Goal: Browse casually: Explore the website without a specific task or goal

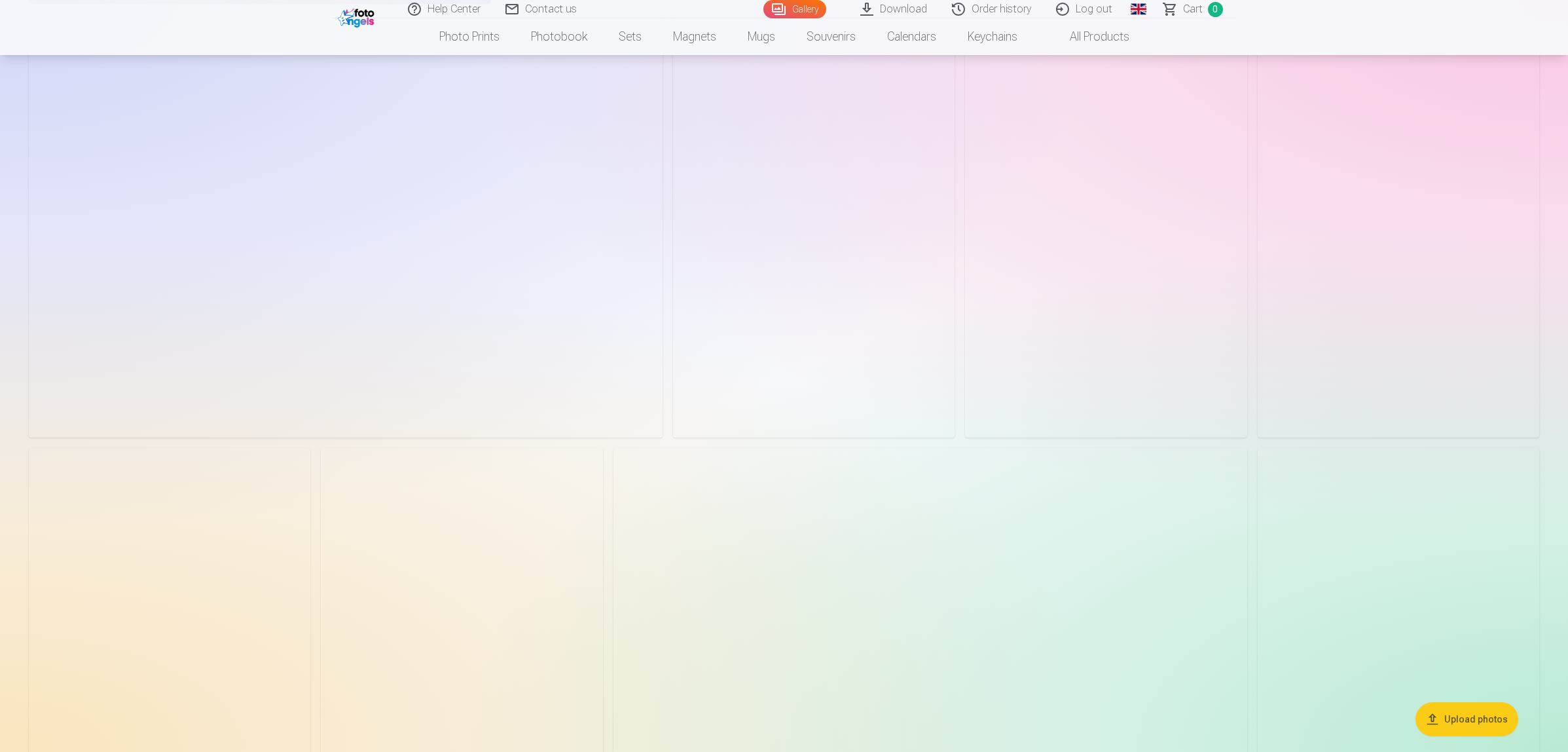
scroll to position [2455, 0]
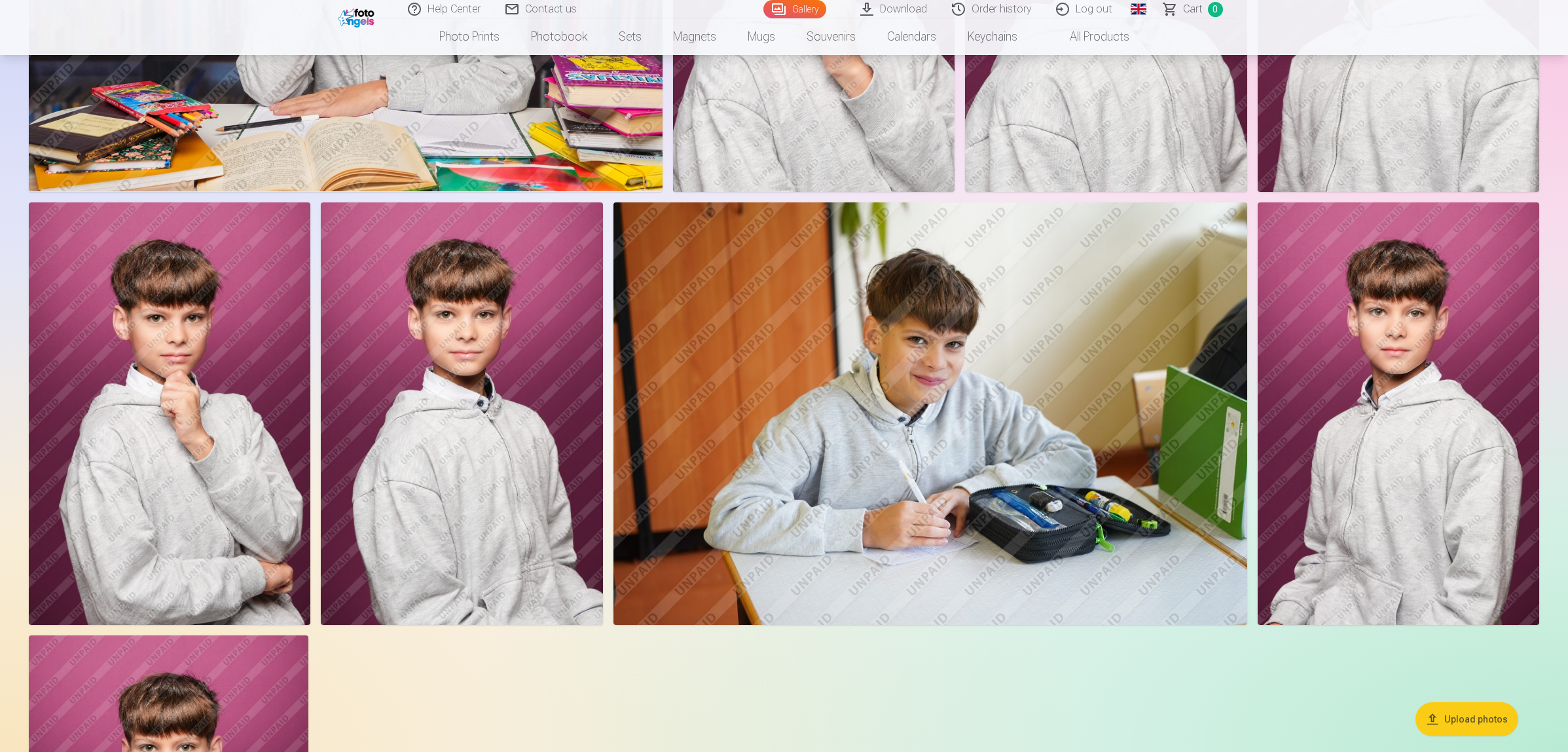
click at [198, 368] on img at bounding box center [169, 414] width 282 height 423
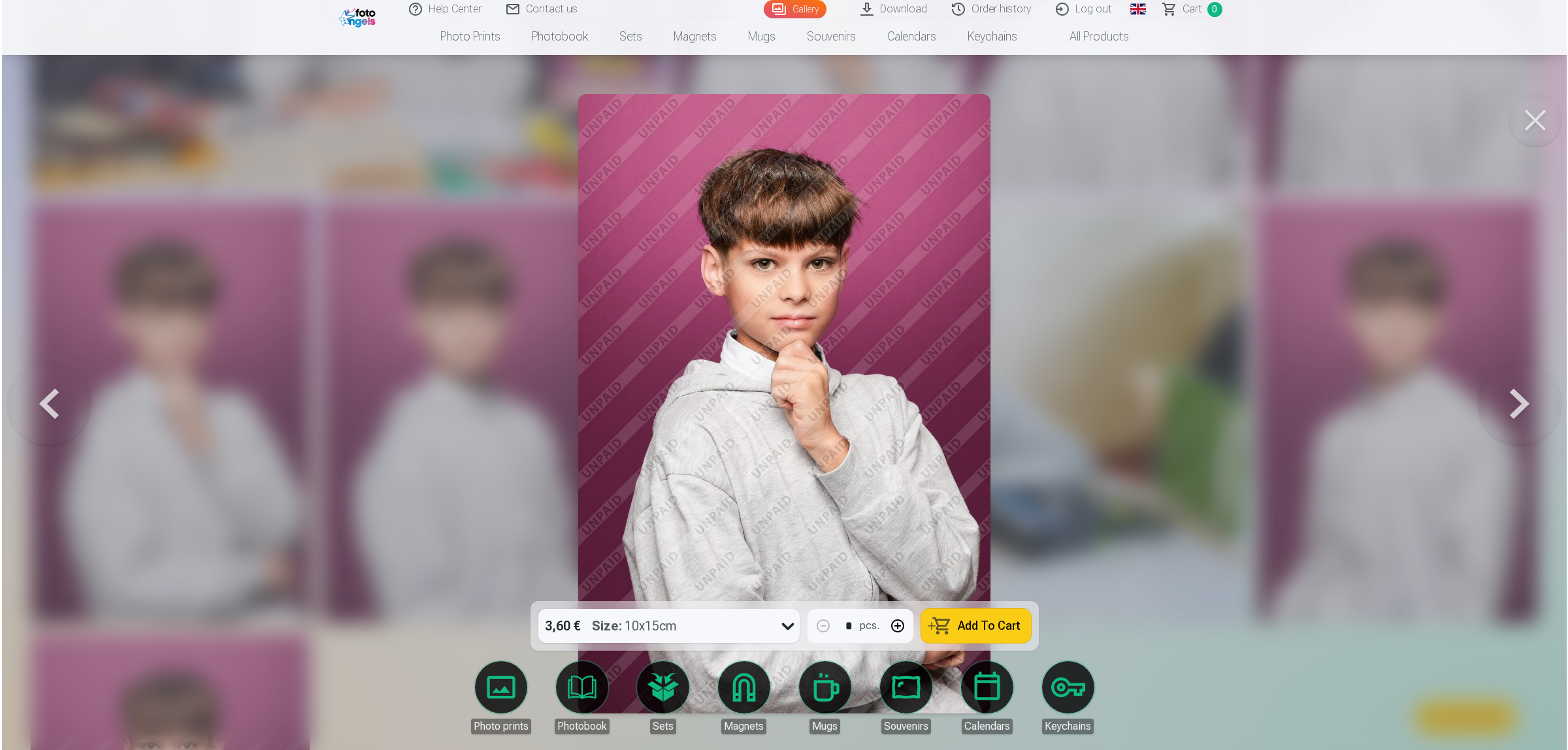
scroll to position [2453, 0]
click at [1131, 415] on div at bounding box center [784, 375] width 1568 height 750
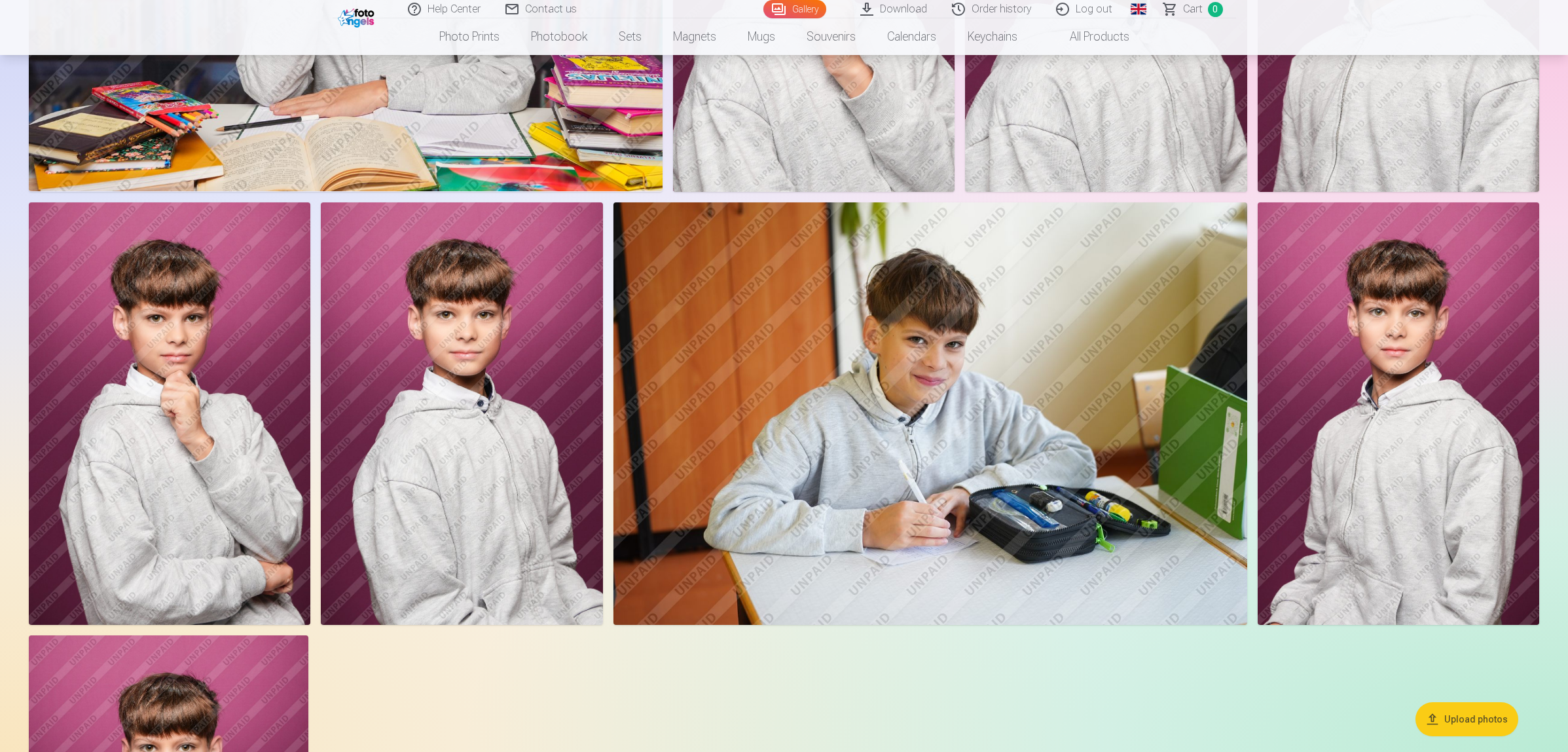
scroll to position [2701, 0]
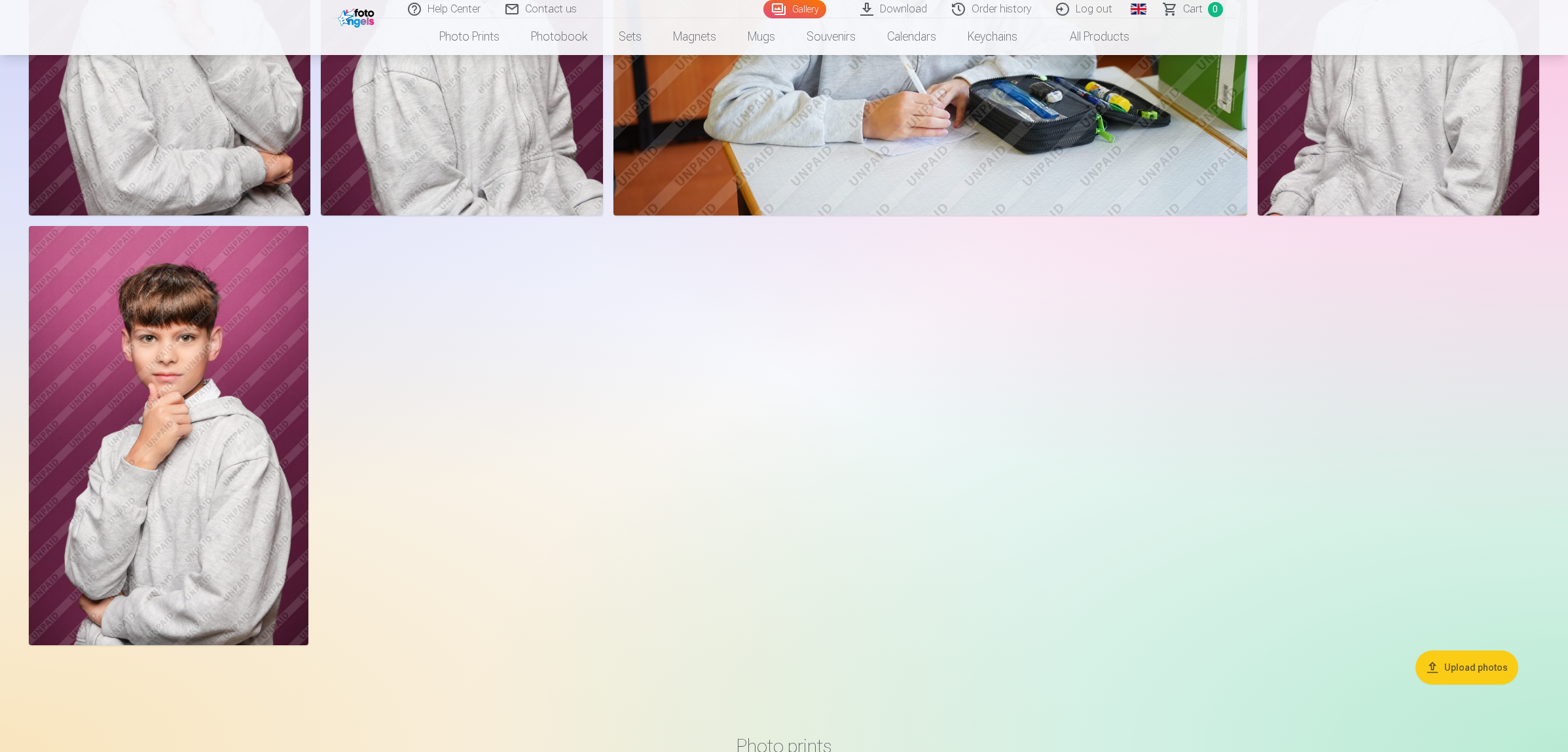
click at [263, 448] on img at bounding box center [168, 436] width 280 height 419
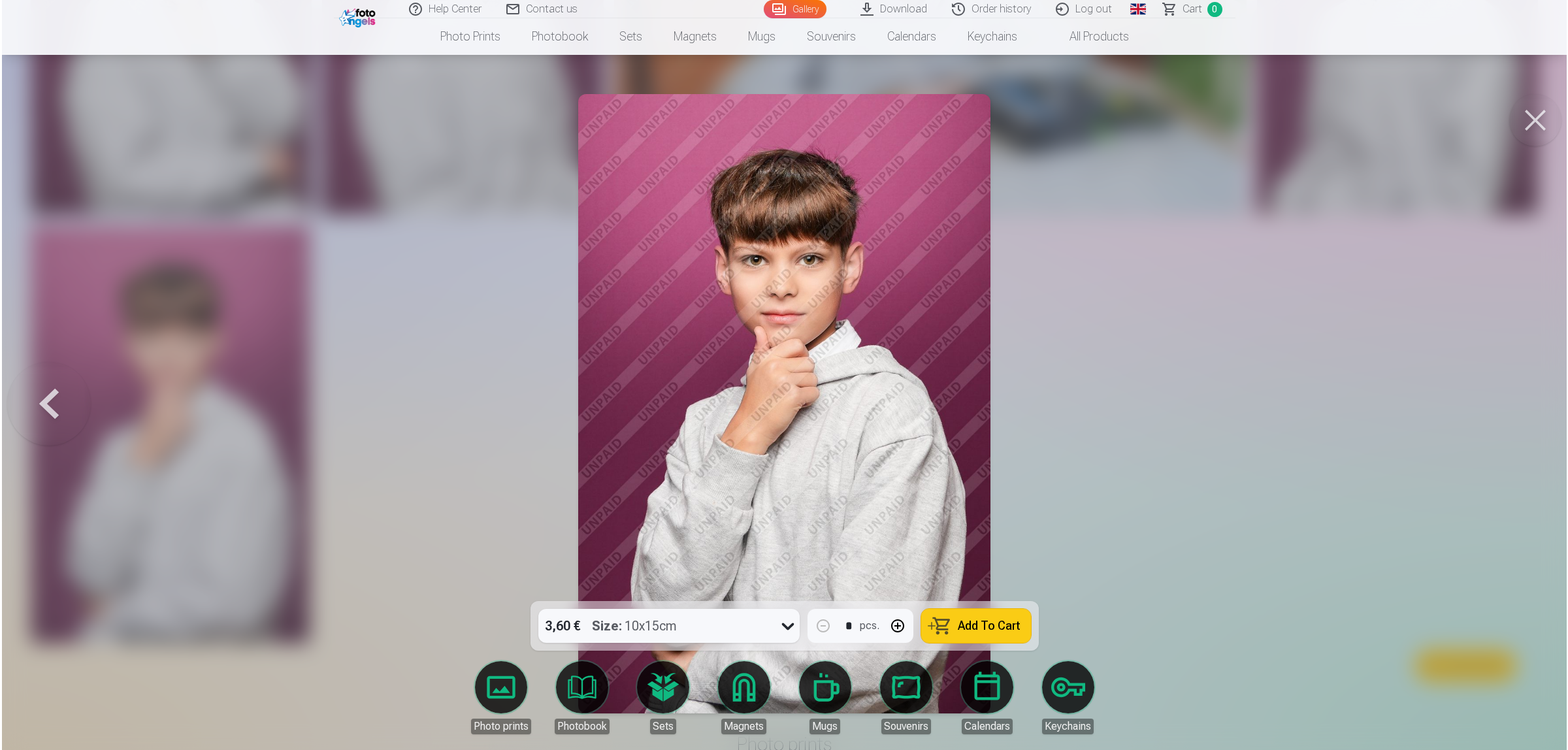
scroll to position [2862, 0]
click at [1150, 464] on div at bounding box center [784, 375] width 1568 height 750
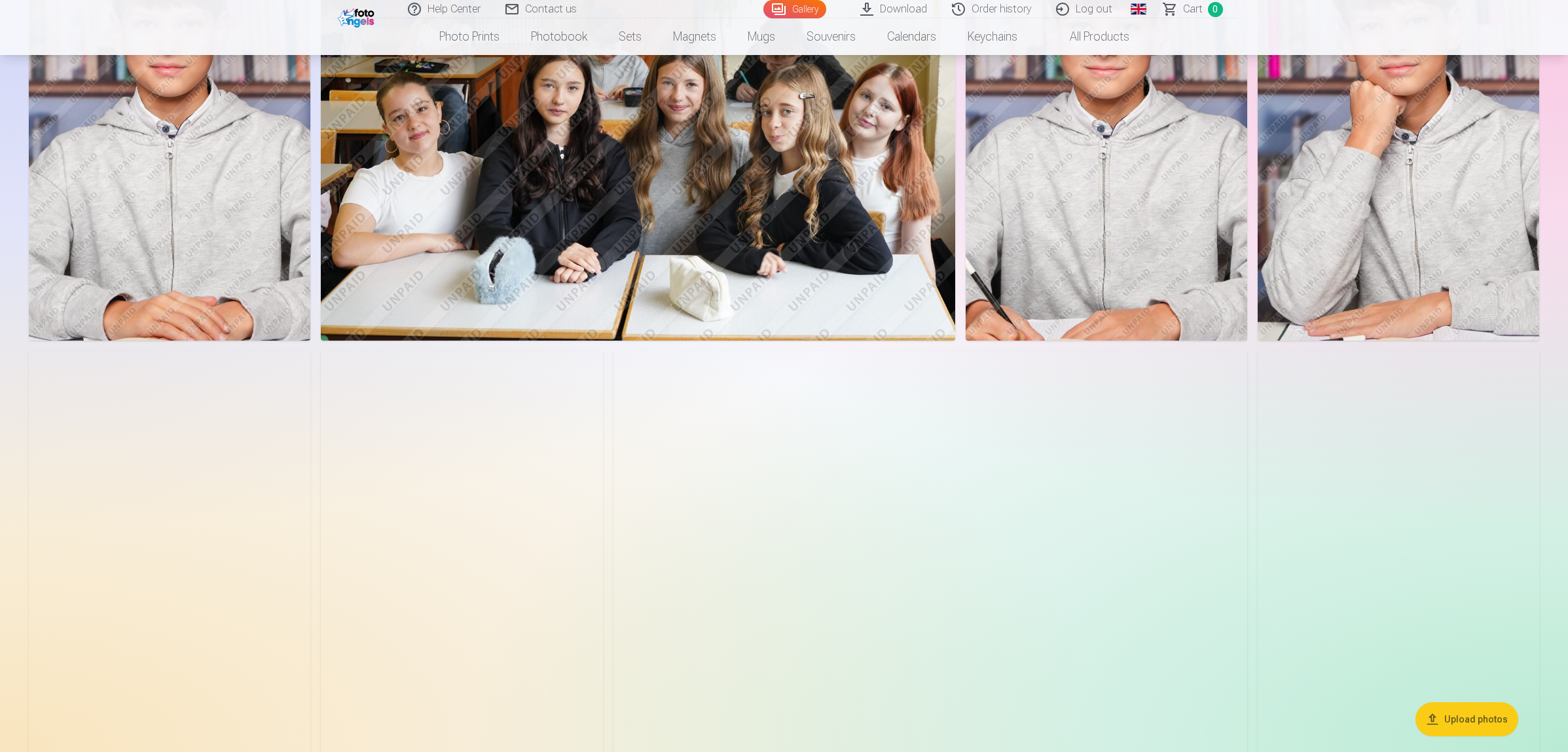
scroll to position [491, 0]
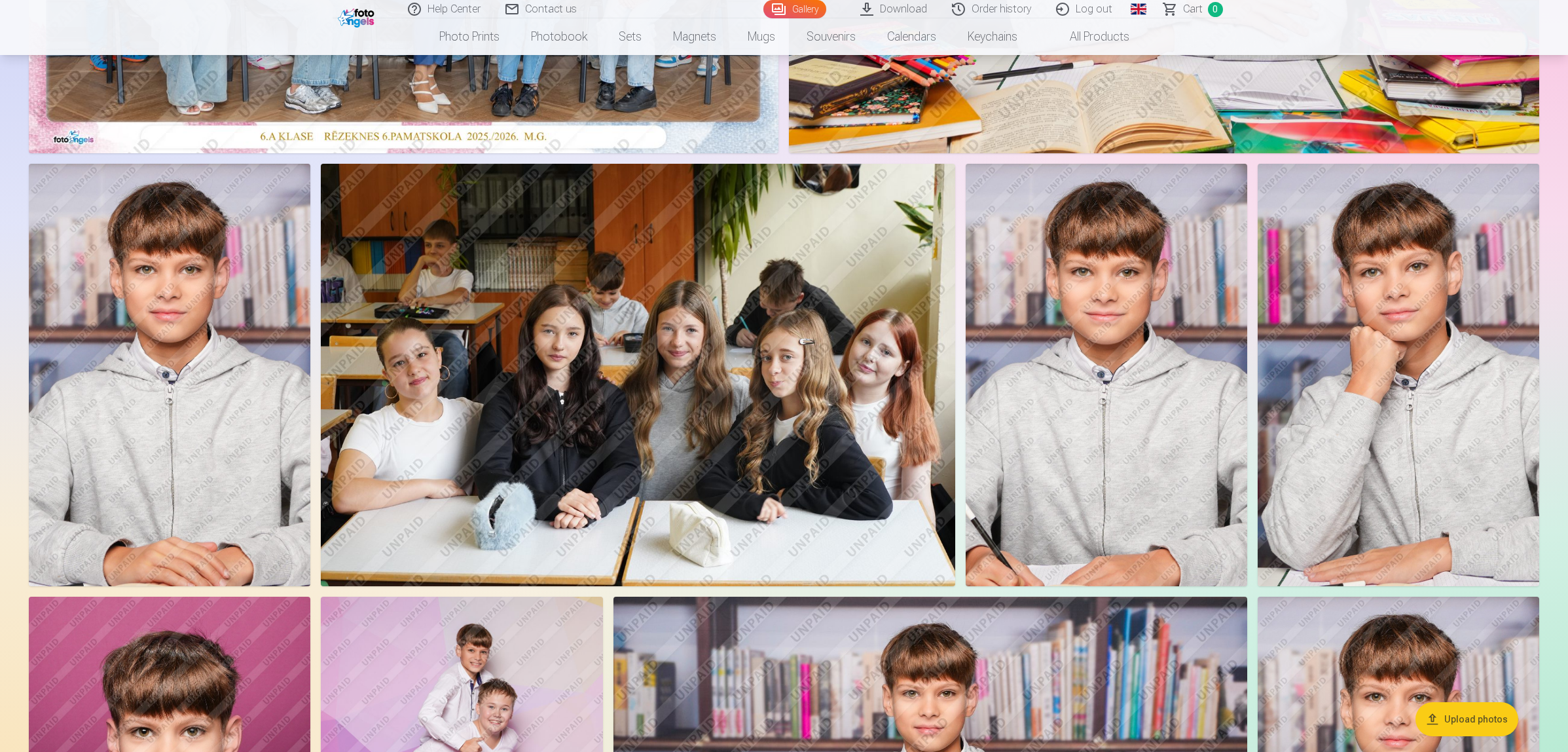
click at [1436, 427] on img at bounding box center [1399, 375] width 282 height 423
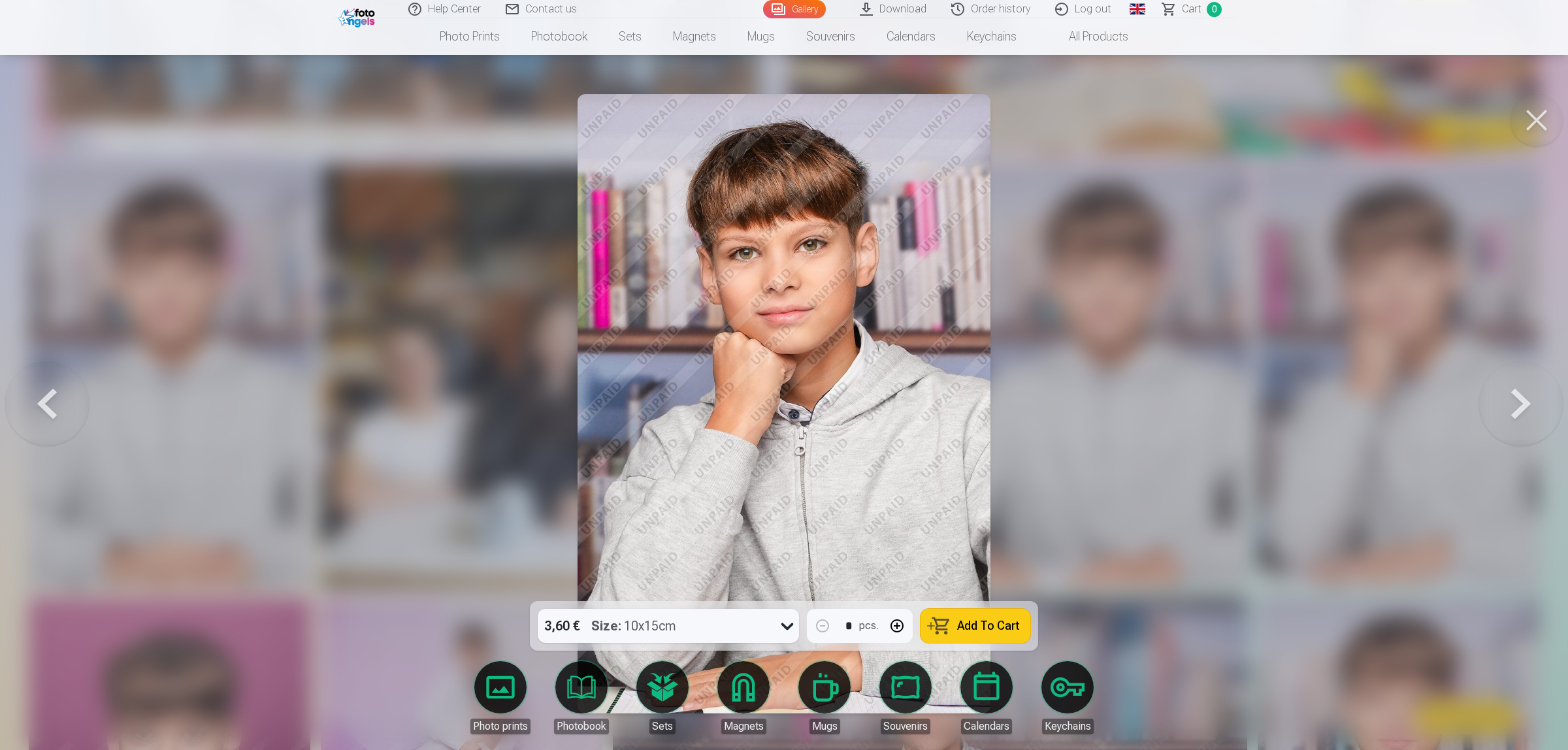
click at [1456, 441] on div at bounding box center [784, 375] width 1568 height 750
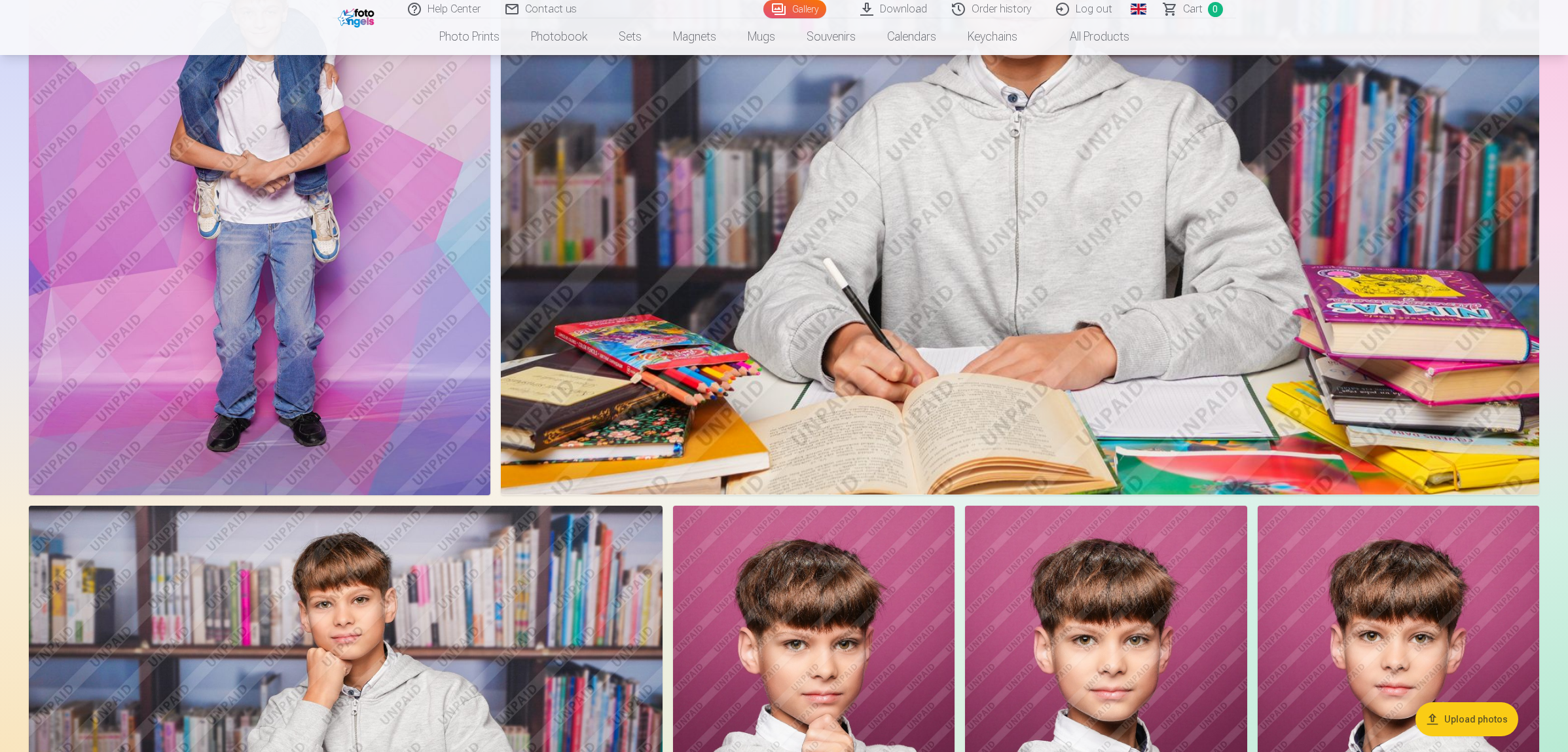
scroll to position [1473, 0]
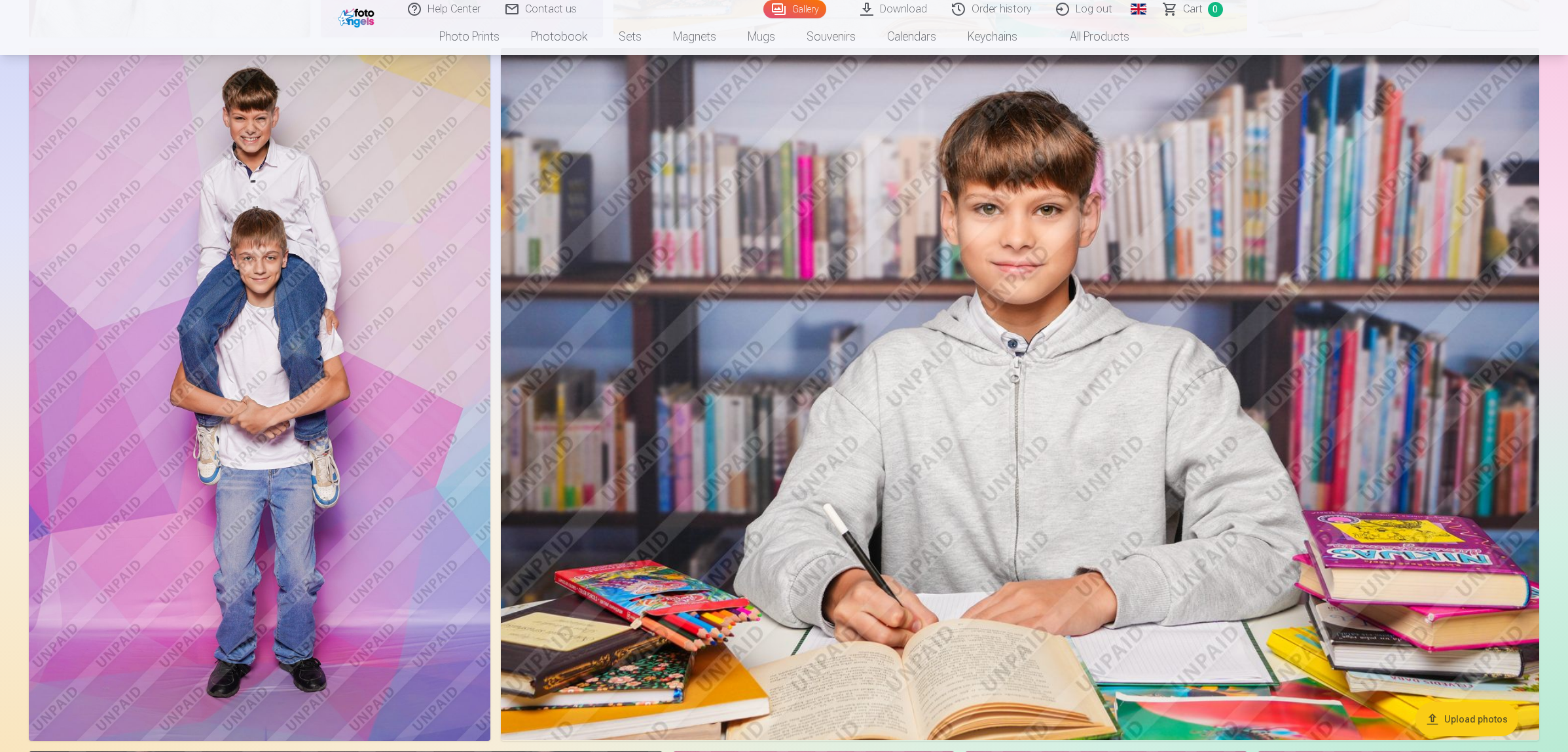
click at [365, 143] on img at bounding box center [259, 394] width 461 height 693
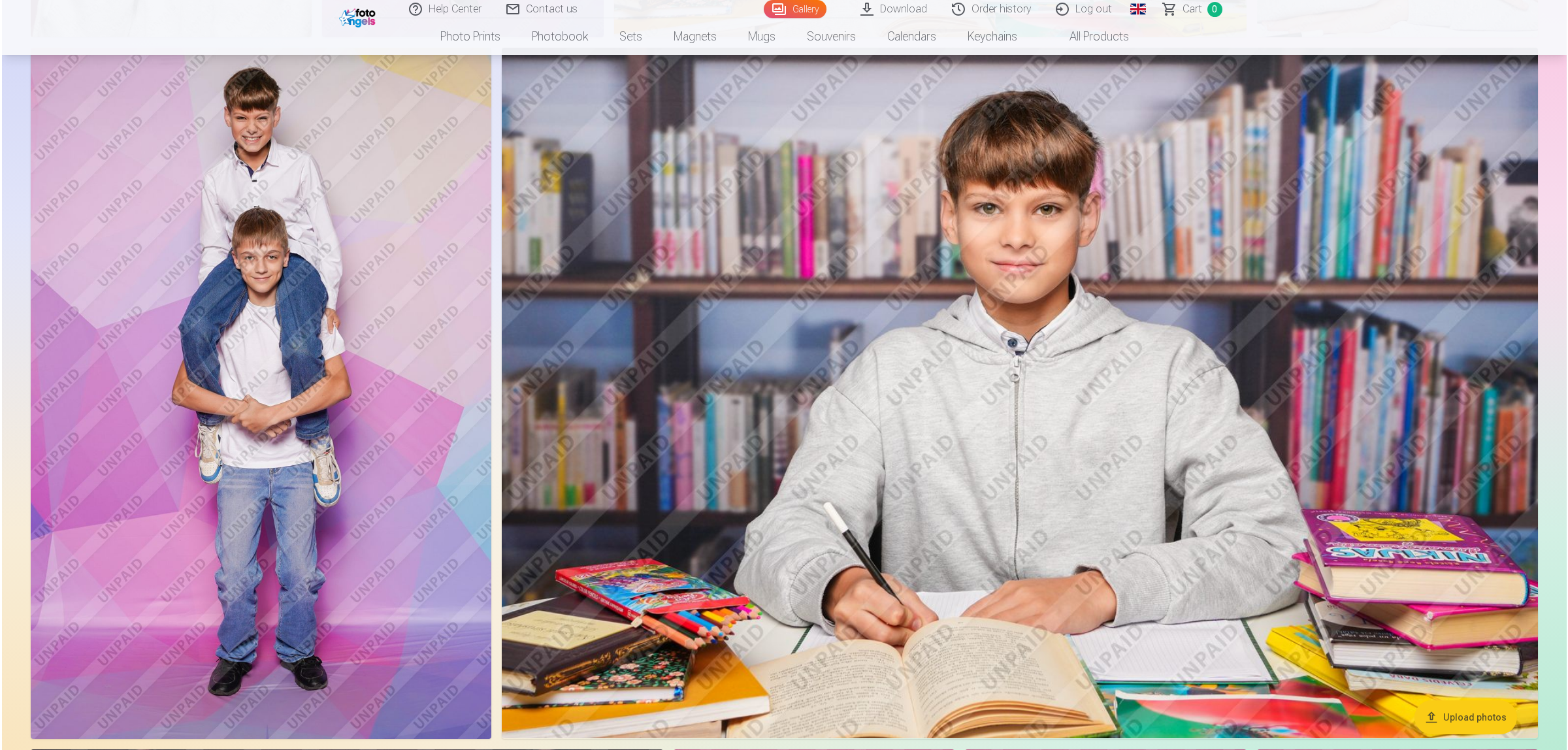
scroll to position [1471, 0]
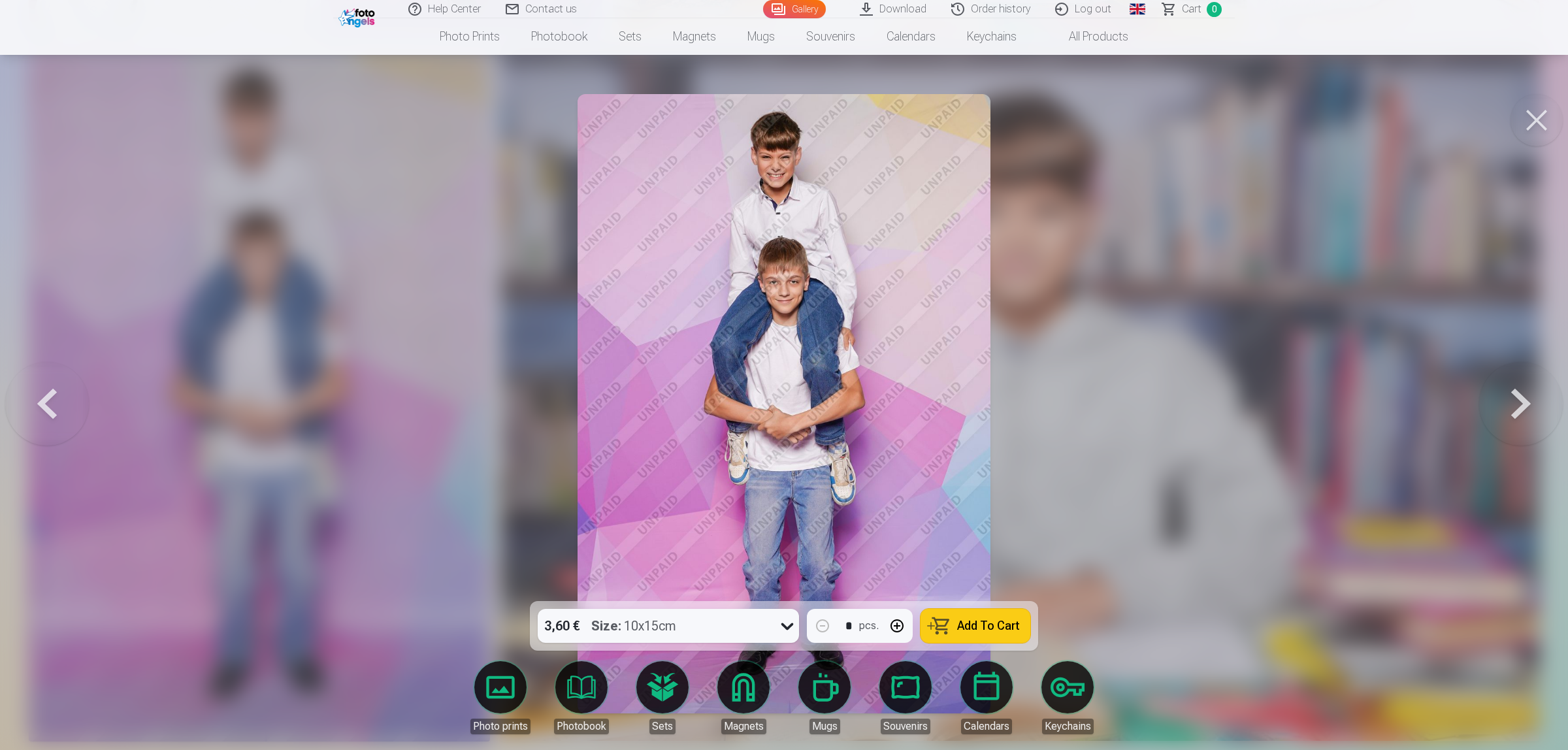
click at [1184, 356] on div at bounding box center [784, 375] width 1568 height 750
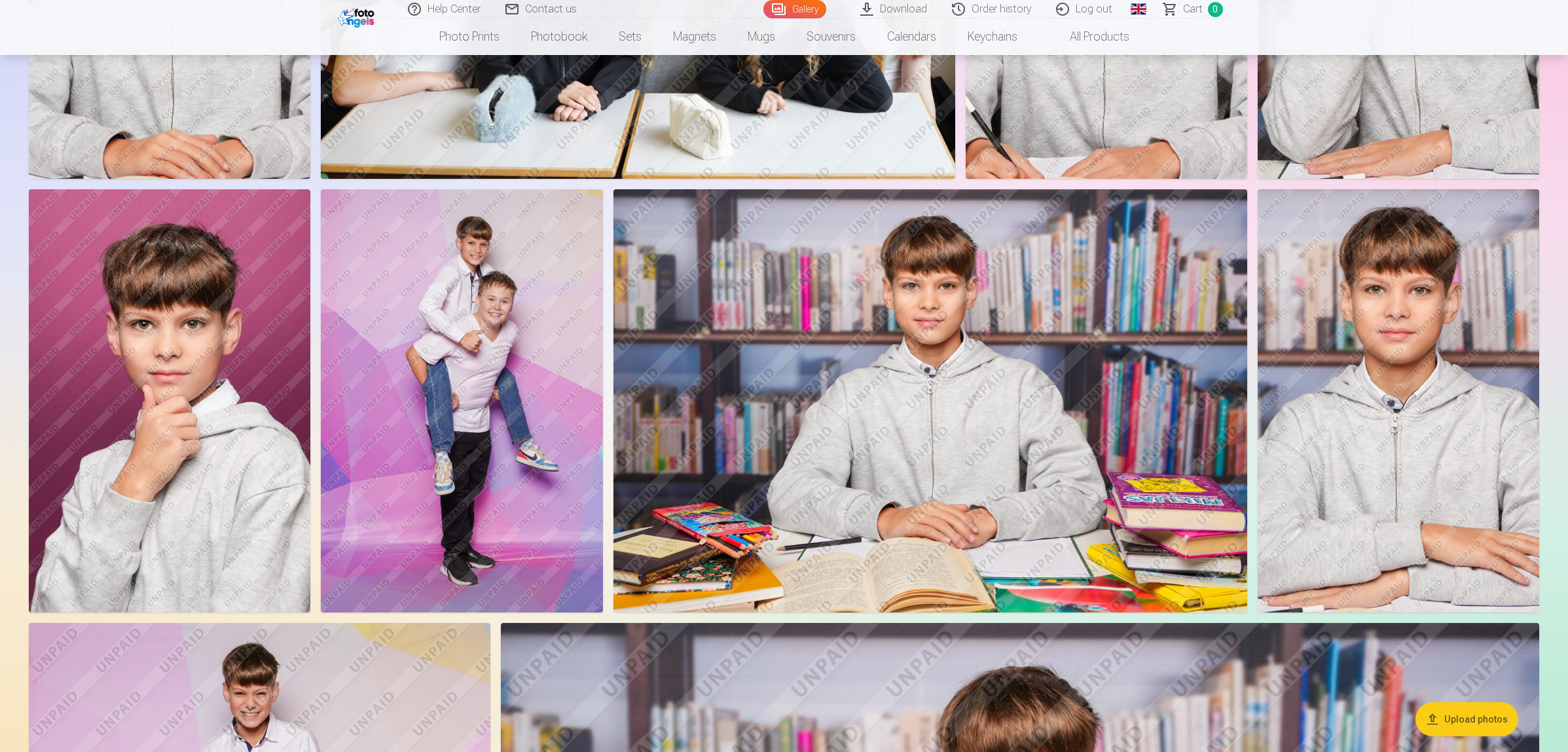
scroll to position [573, 0]
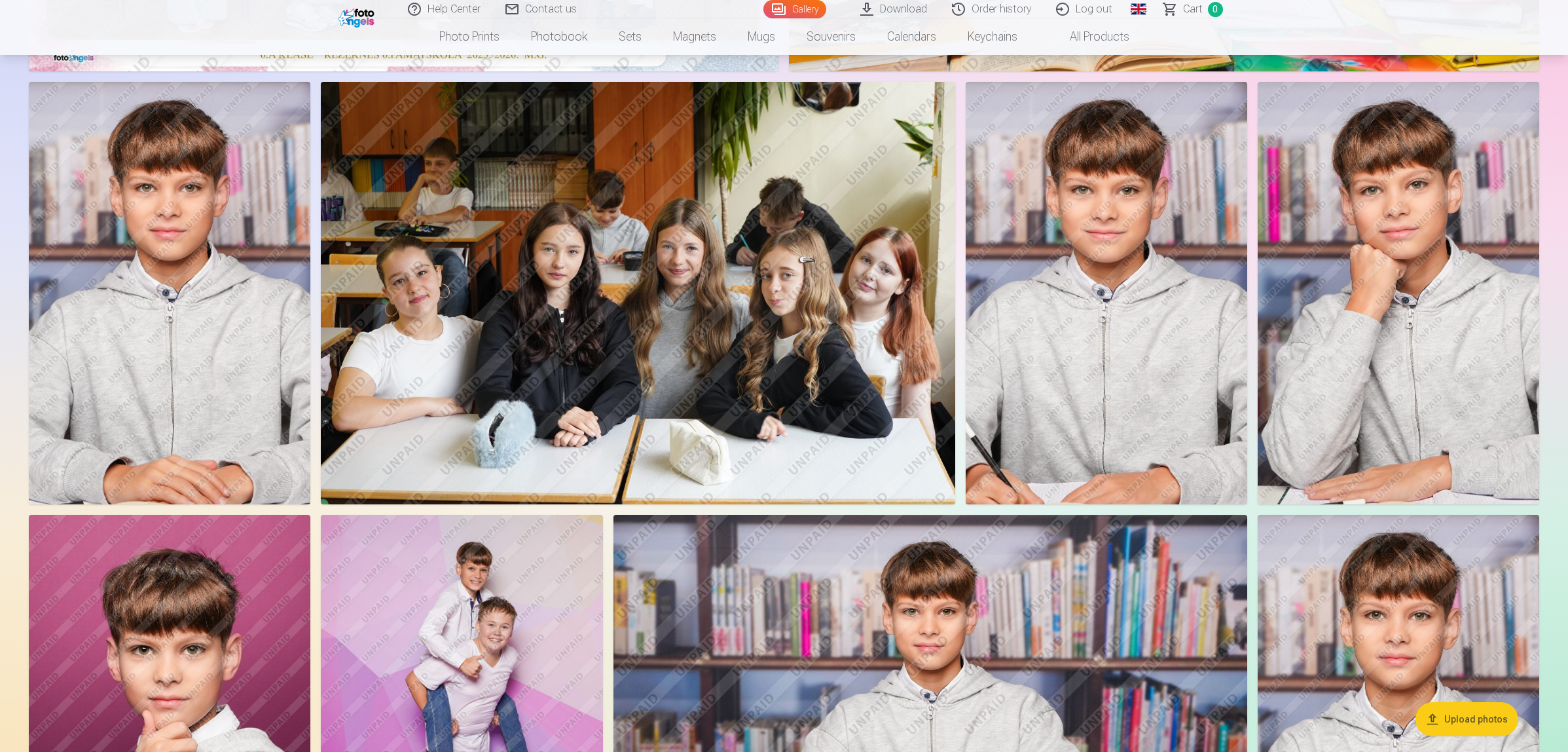
click at [408, 574] on img at bounding box center [461, 726] width 282 height 423
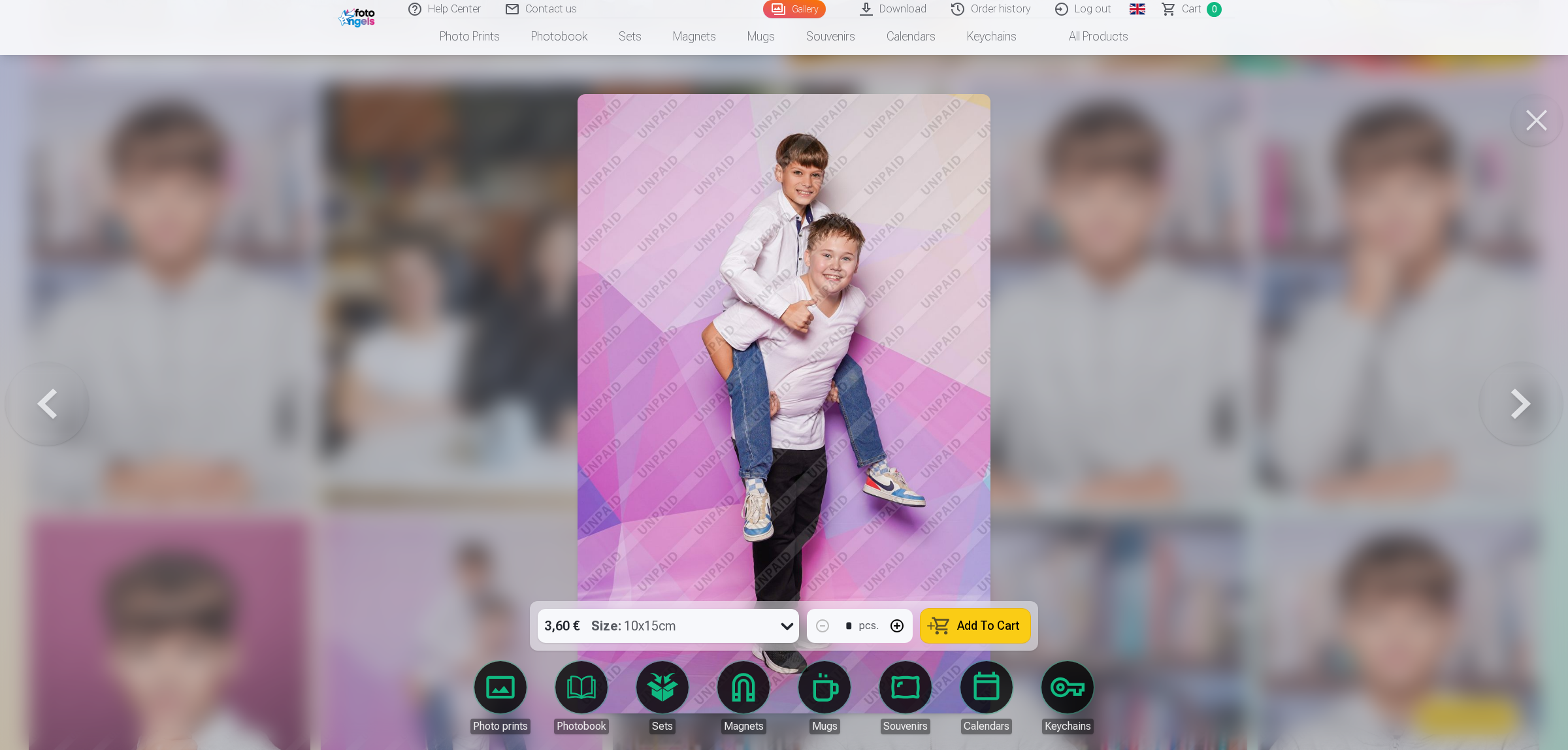
click at [1188, 497] on div at bounding box center [784, 375] width 1568 height 750
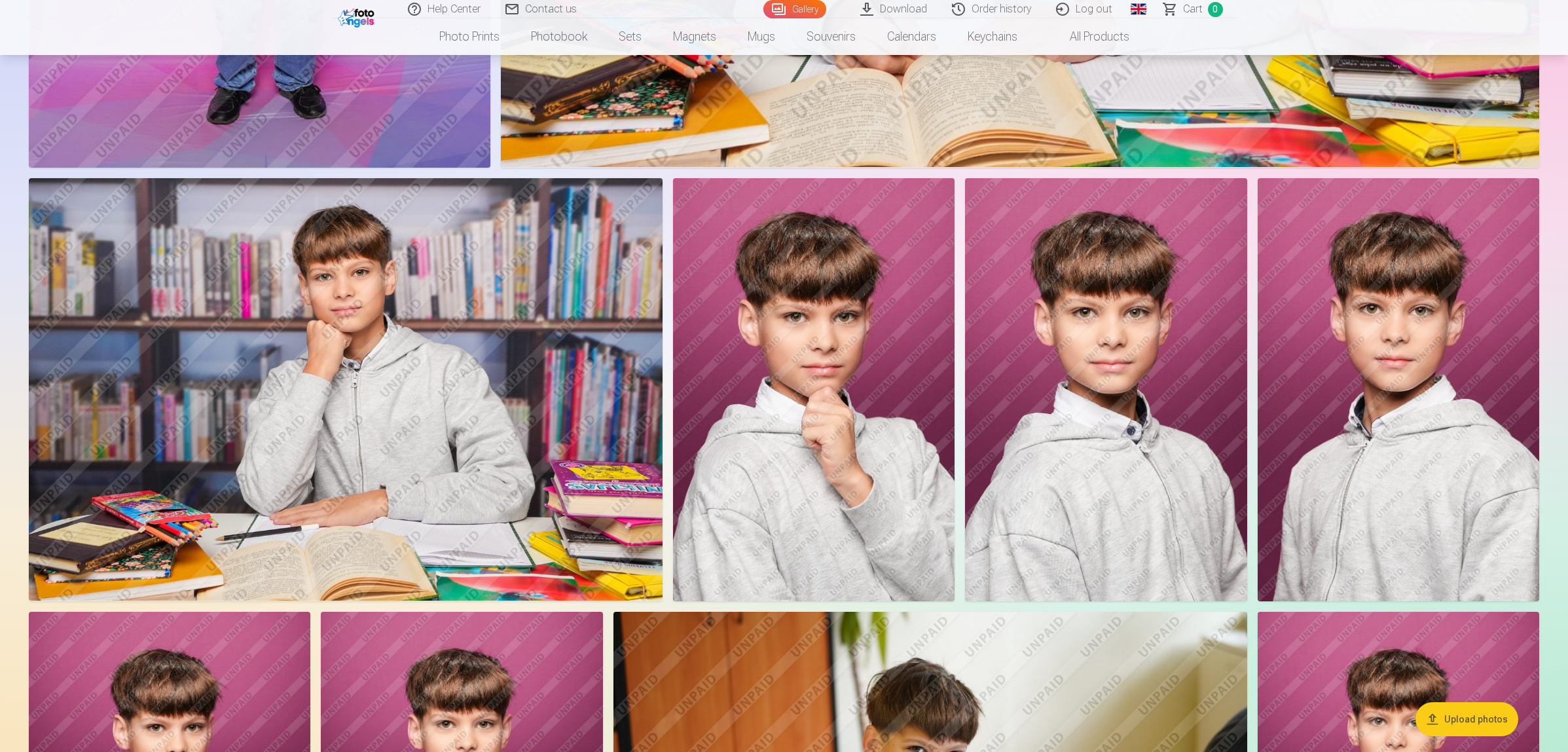
scroll to position [2374, 0]
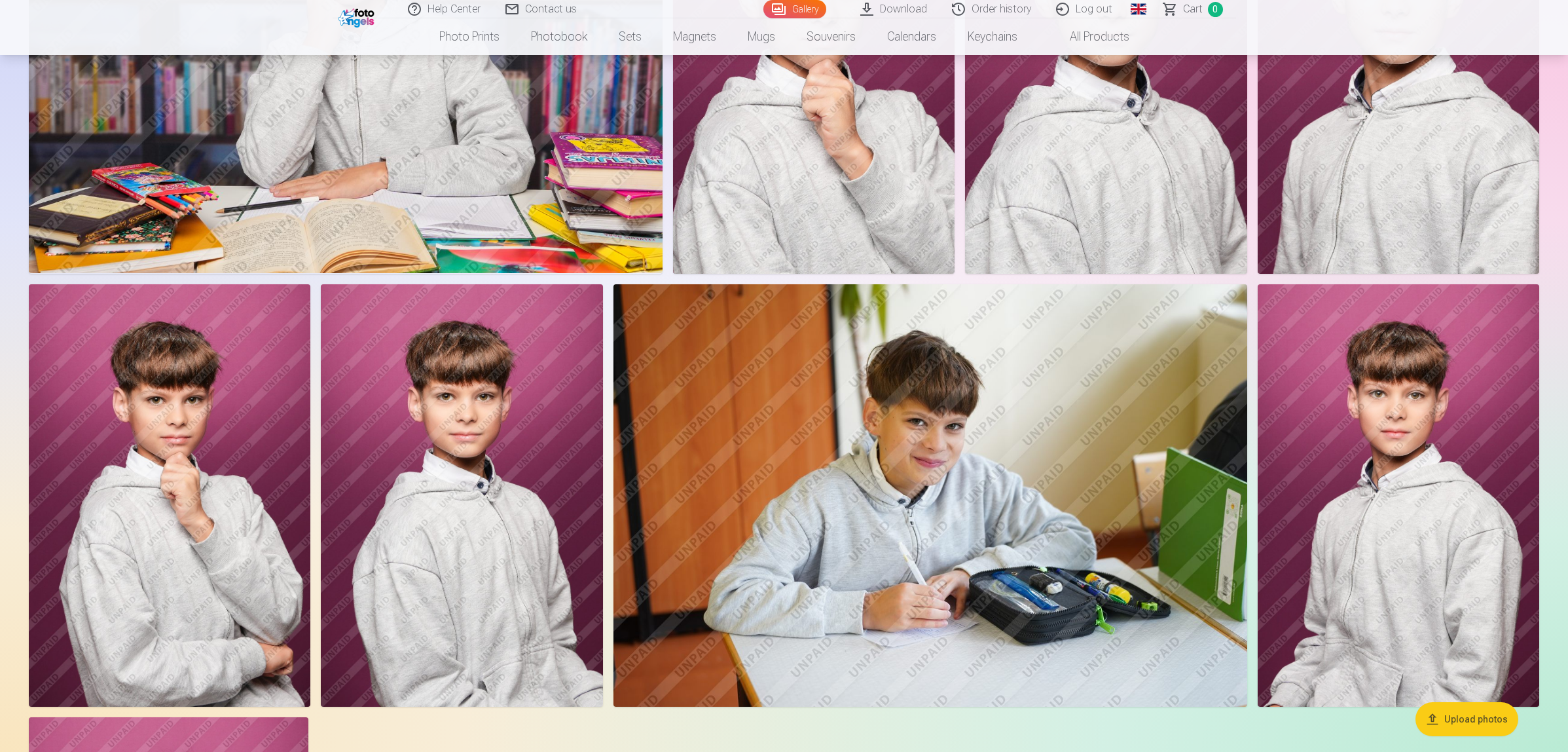
click at [1048, 465] on img at bounding box center [930, 495] width 634 height 423
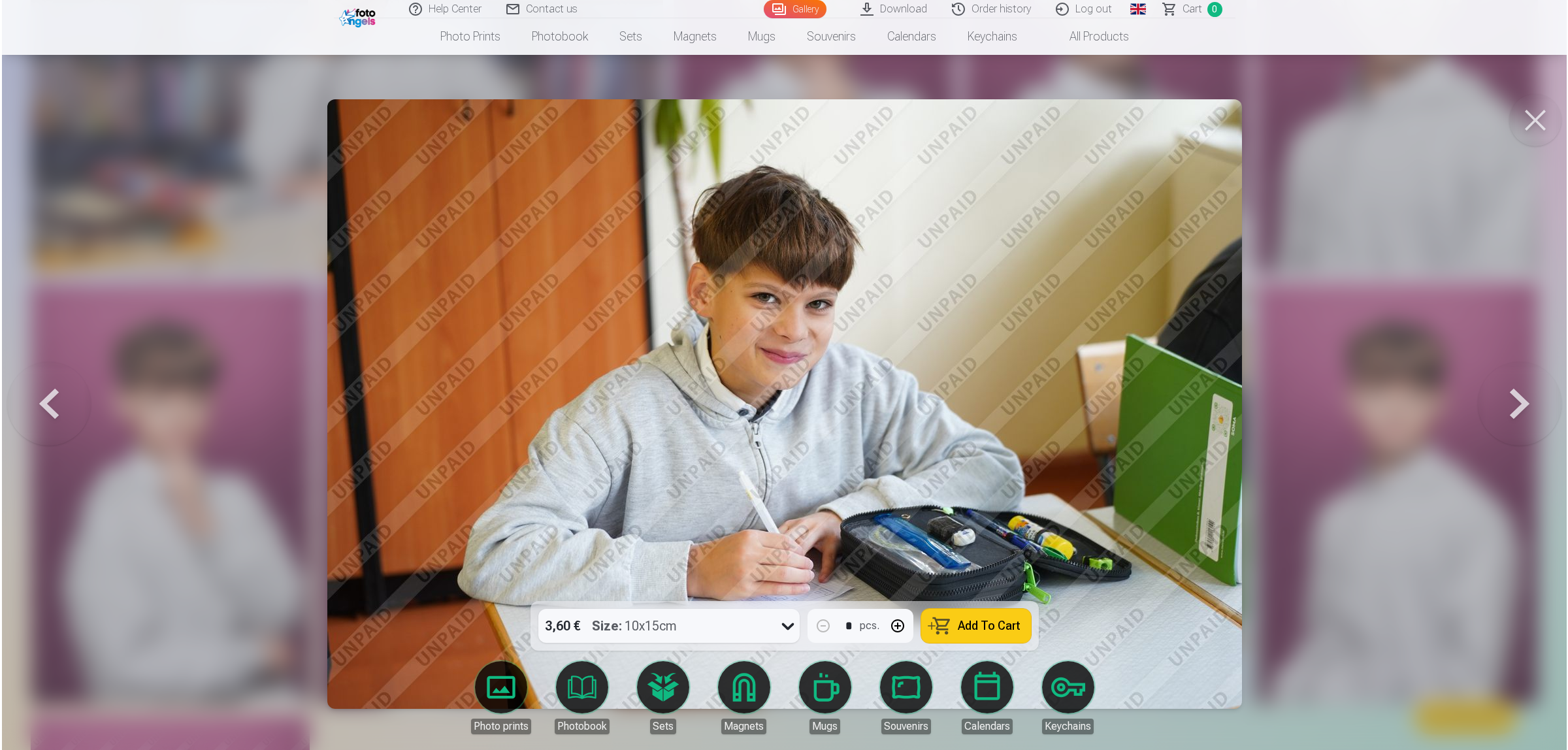
scroll to position [2371, 0]
click at [1271, 390] on div at bounding box center [784, 375] width 1568 height 750
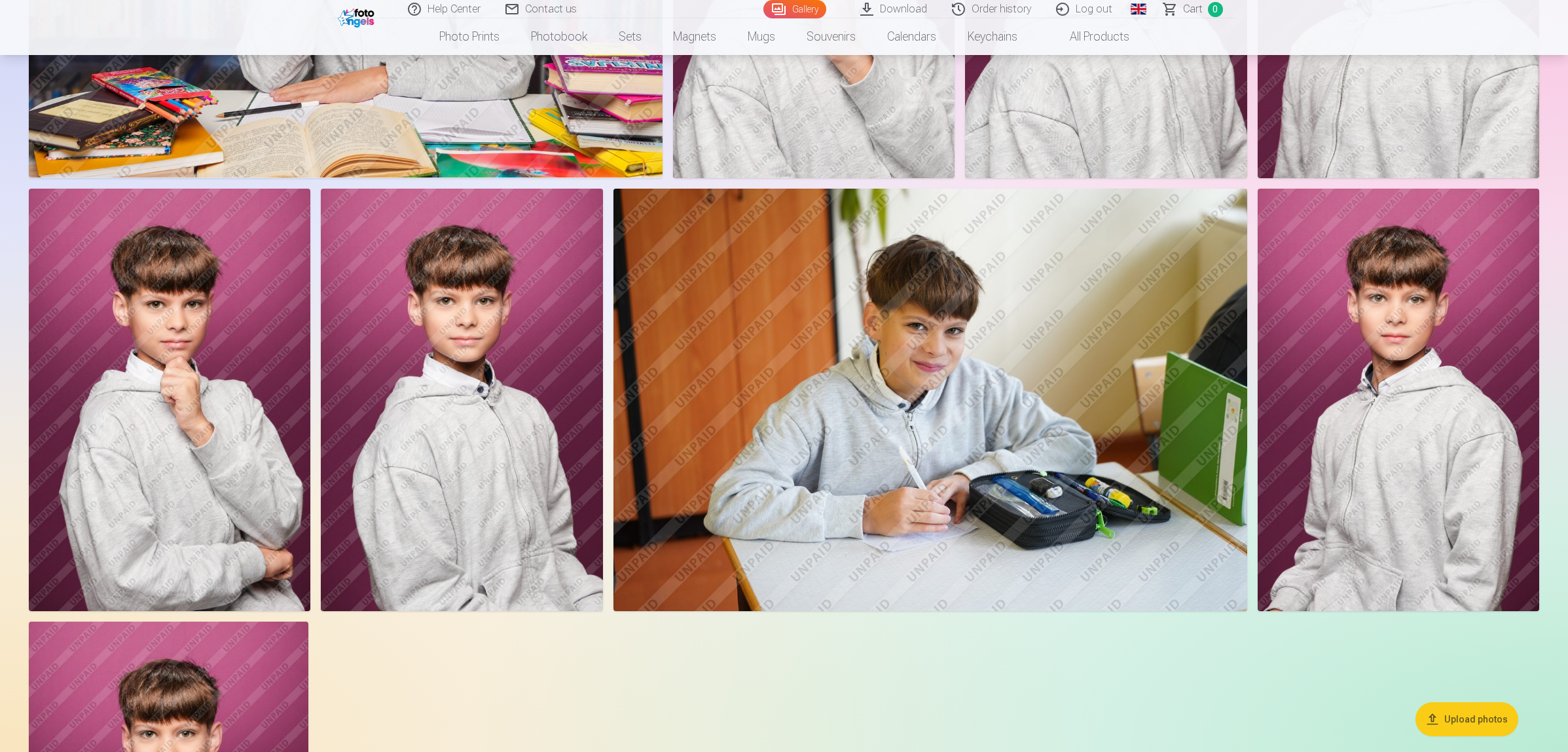
scroll to position [2455, 0]
